Goal: Transaction & Acquisition: Purchase product/service

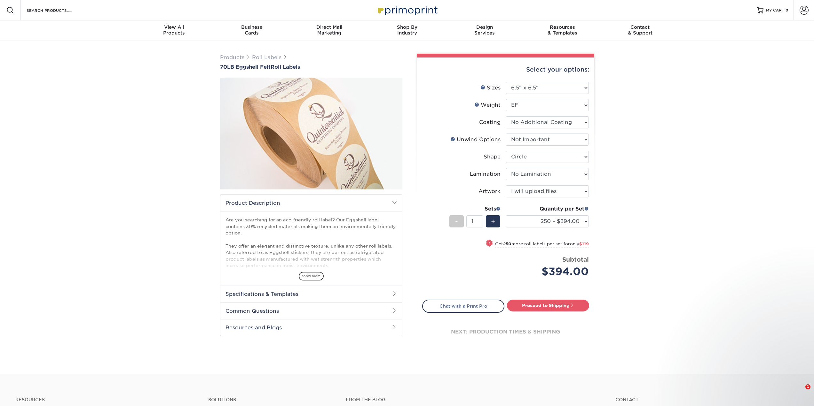
select select "6.50x6.50"
select select "d16c2772-aac7-41d6-a124-047cd7375882"
select select "6a4bfab9-463a-4bf8-bd79-c91922877206"
select select "eff8cfea-abf7-4cab-a64a-391be13b3076"
select select "upload"
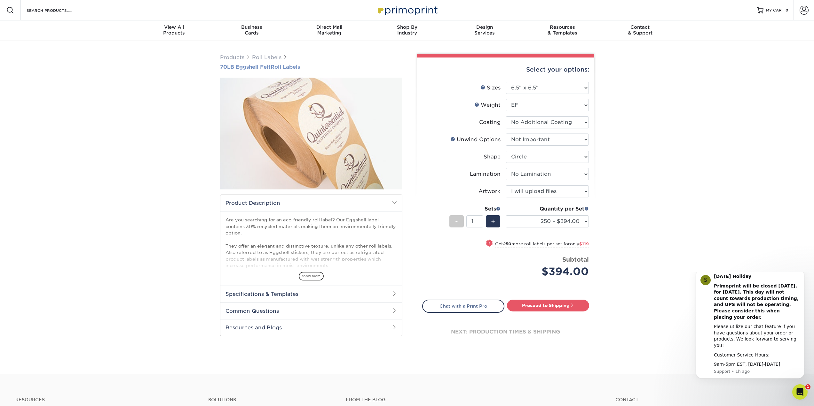
drag, startPoint x: 217, startPoint y: 66, endPoint x: 333, endPoint y: 68, distance: 115.4
click at [333, 68] on div "Products Roll Labels 70LB Eggshell Felt Roll Labels Please note:" at bounding box center [311, 201] width 192 height 295
copy h1 "70LB Eggshell Felt Roll Labels"
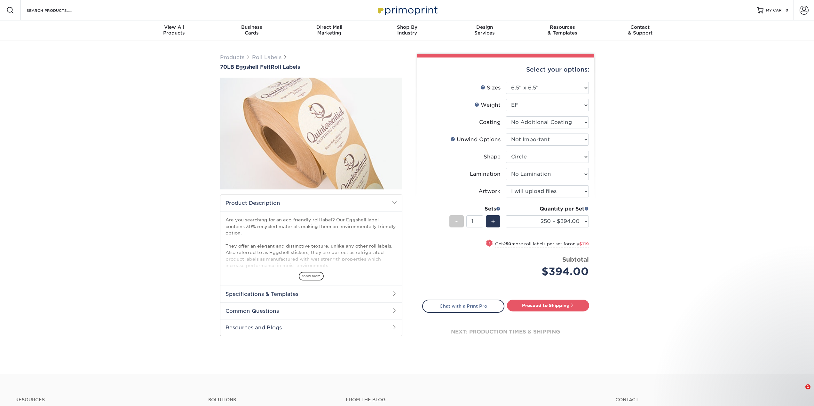
select select "6.50x6.50"
select select "d16c2772-aac7-41d6-a124-047cd7375882"
select select "6a4bfab9-463a-4bf8-bd79-c91922877206"
select select "eff8cfea-abf7-4cab-a64a-391be13b3076"
select select "upload"
